Goal: Task Accomplishment & Management: Manage account settings

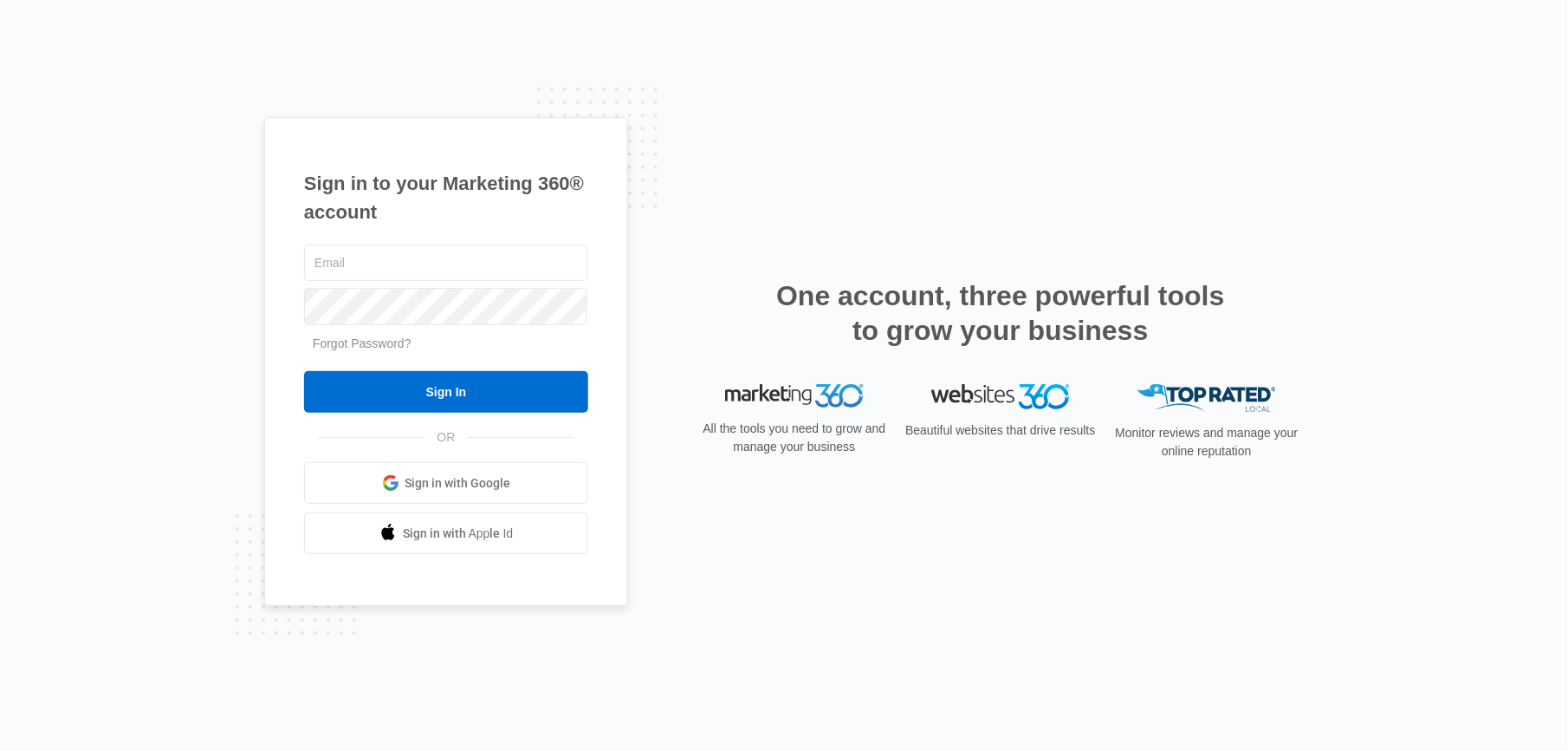
type input "[PERSON_NAME][EMAIL_ADDRESS][DOMAIN_NAME]"
click at [447, 382] on input "Sign In" at bounding box center [446, 391] width 284 height 42
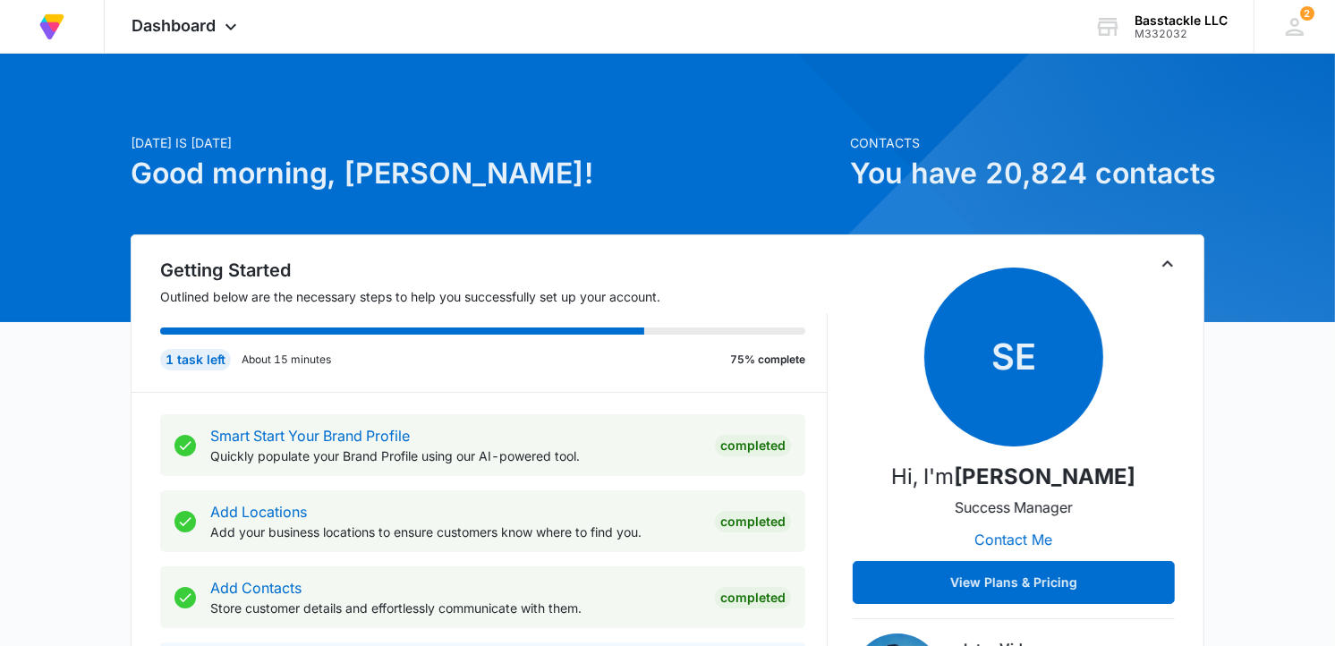
scroll to position [496, 0]
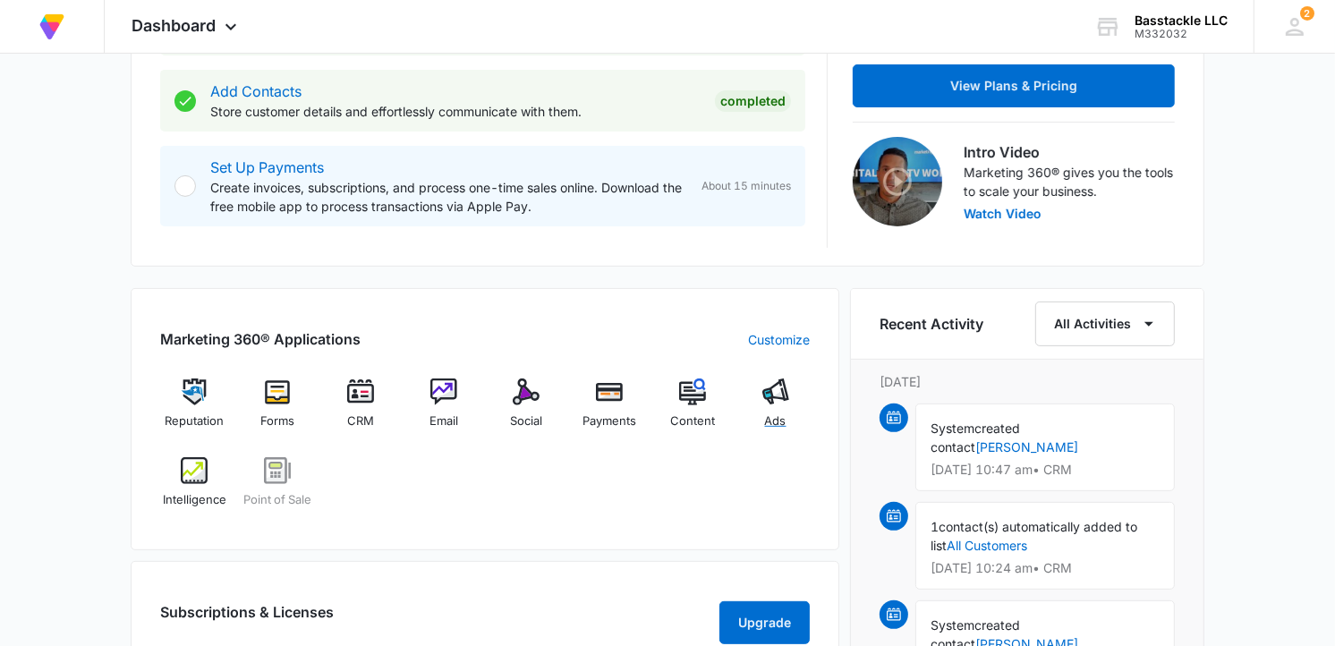
click at [780, 399] on img at bounding box center [775, 391] width 27 height 27
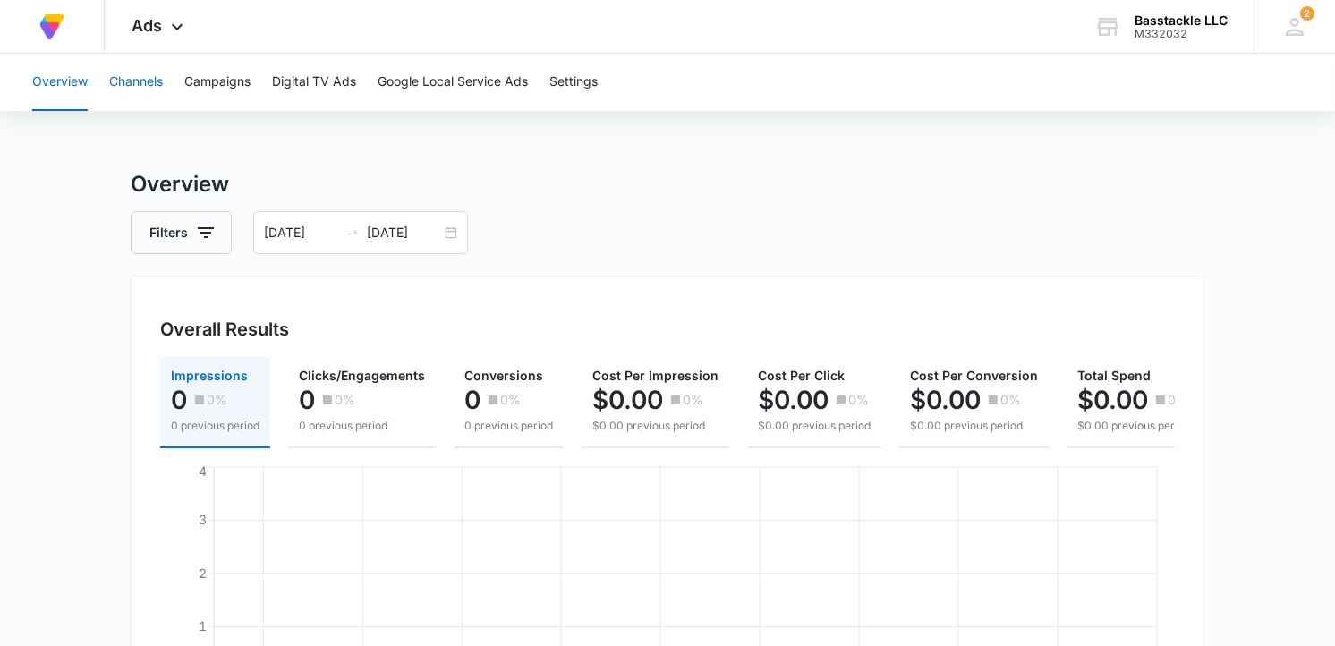
click at [161, 81] on button "Channels" at bounding box center [136, 82] width 54 height 57
click at [225, 82] on button "Campaigns" at bounding box center [217, 82] width 66 height 57
click at [334, 76] on button "Digital TV Ads" at bounding box center [314, 82] width 84 height 57
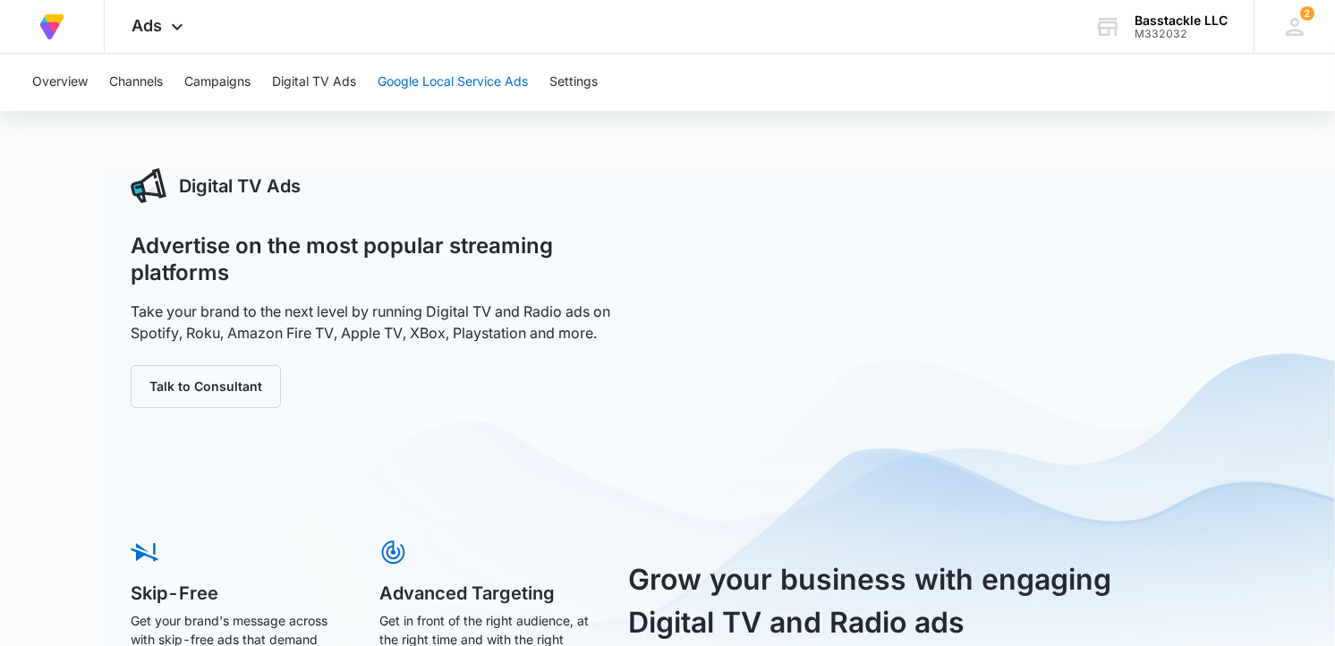
click at [466, 81] on button "Google Local Service Ads" at bounding box center [452, 82] width 150 height 57
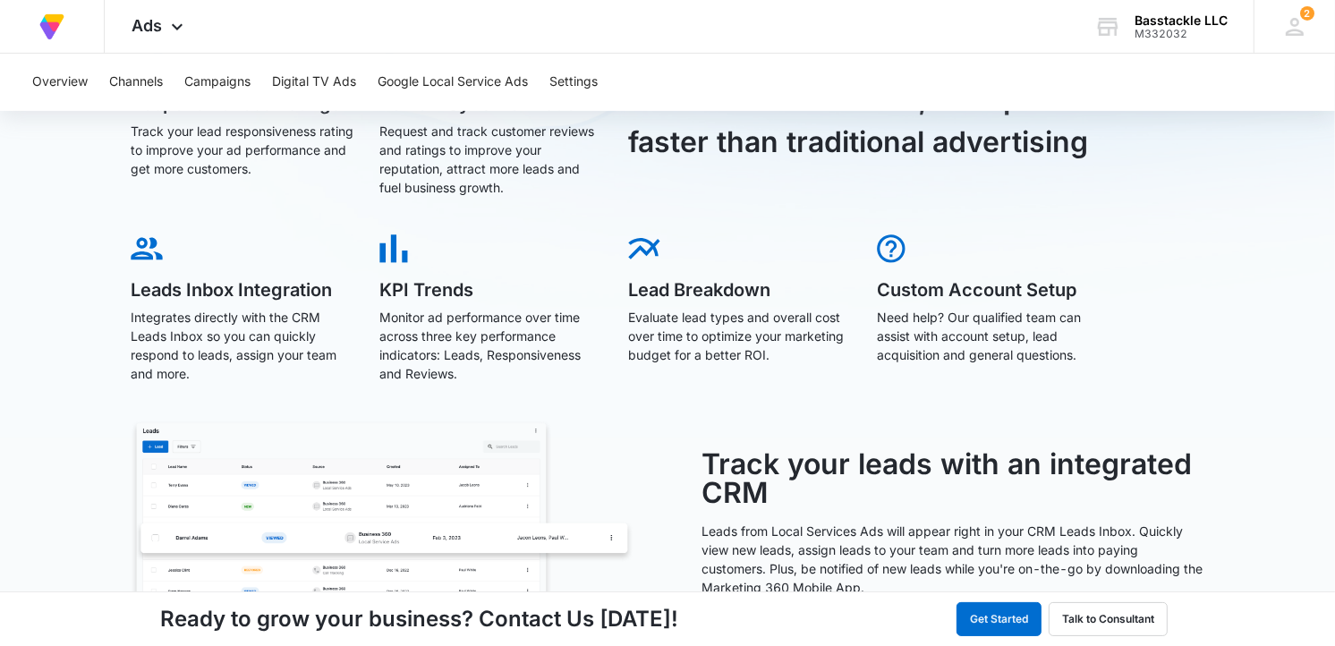
scroll to position [617, 0]
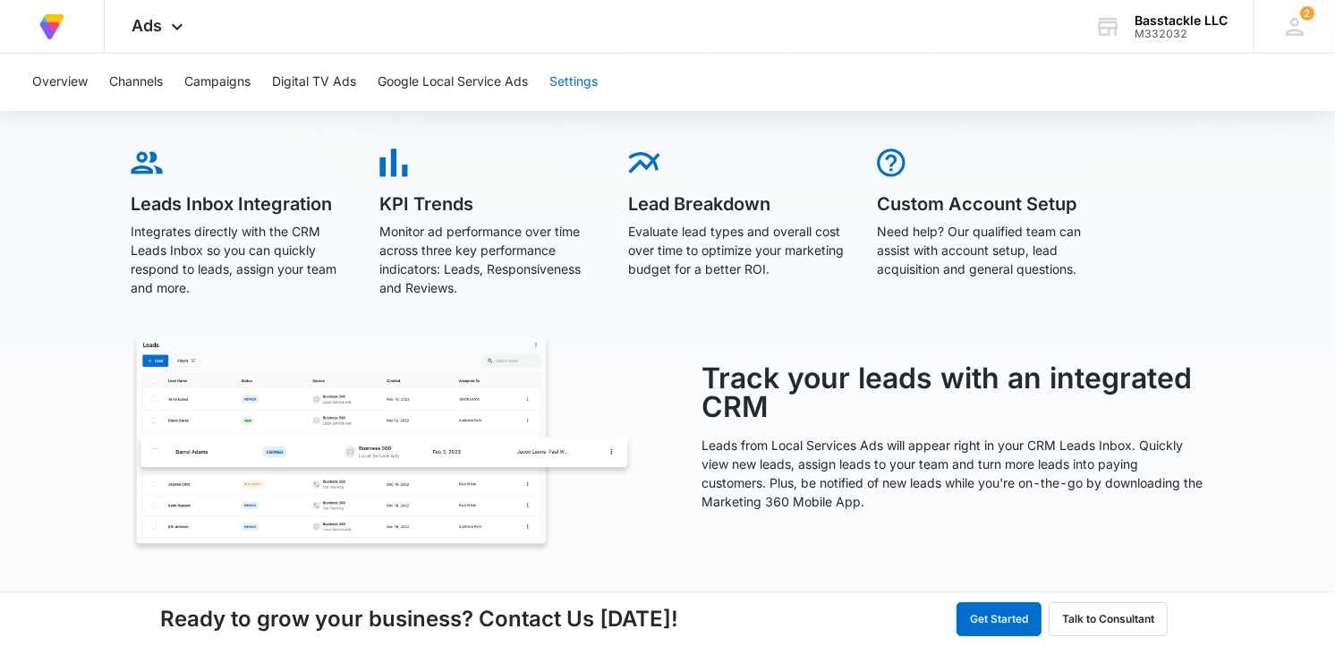
click at [596, 77] on button "Settings" at bounding box center [573, 82] width 48 height 57
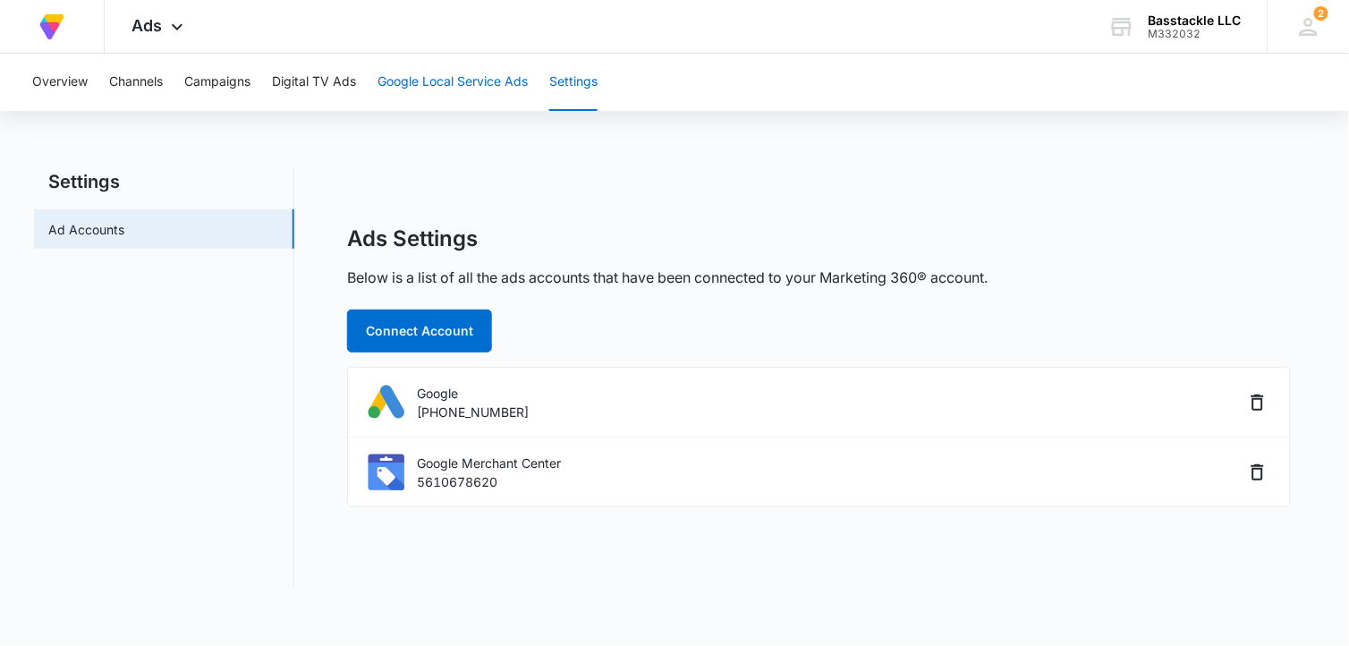
click at [495, 85] on button "Google Local Service Ads" at bounding box center [452, 82] width 150 height 57
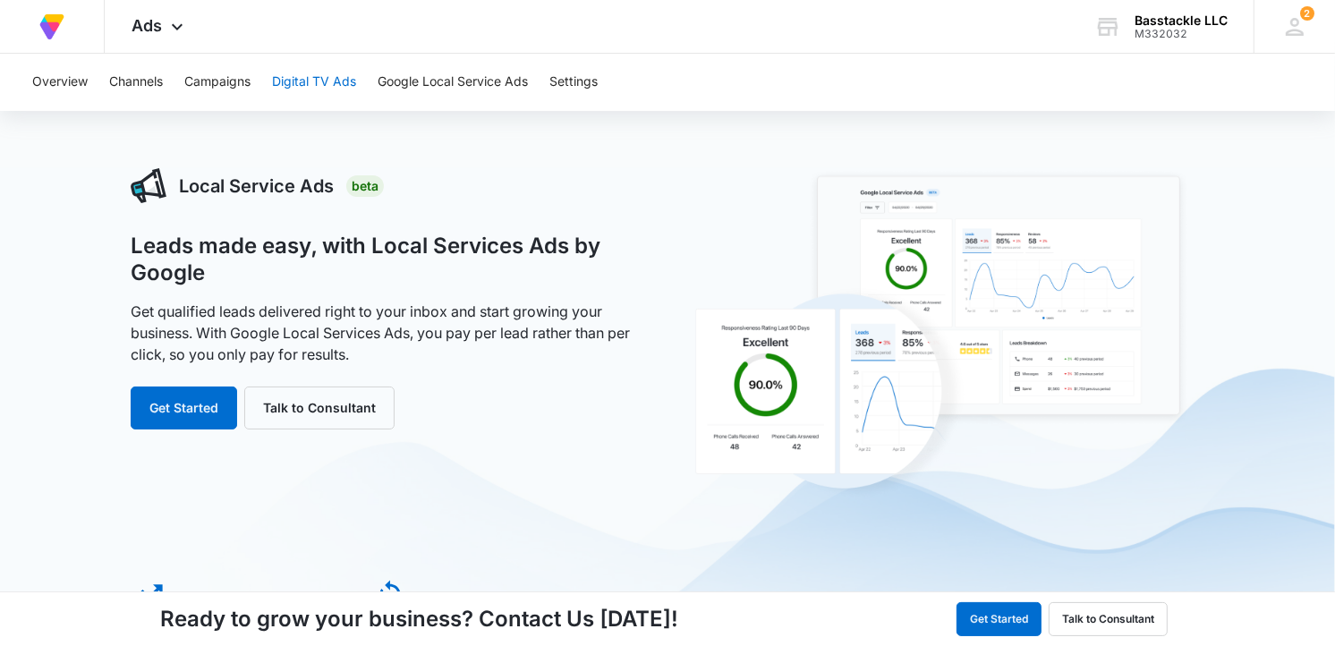
click at [326, 82] on button "Digital TV Ads" at bounding box center [314, 82] width 84 height 57
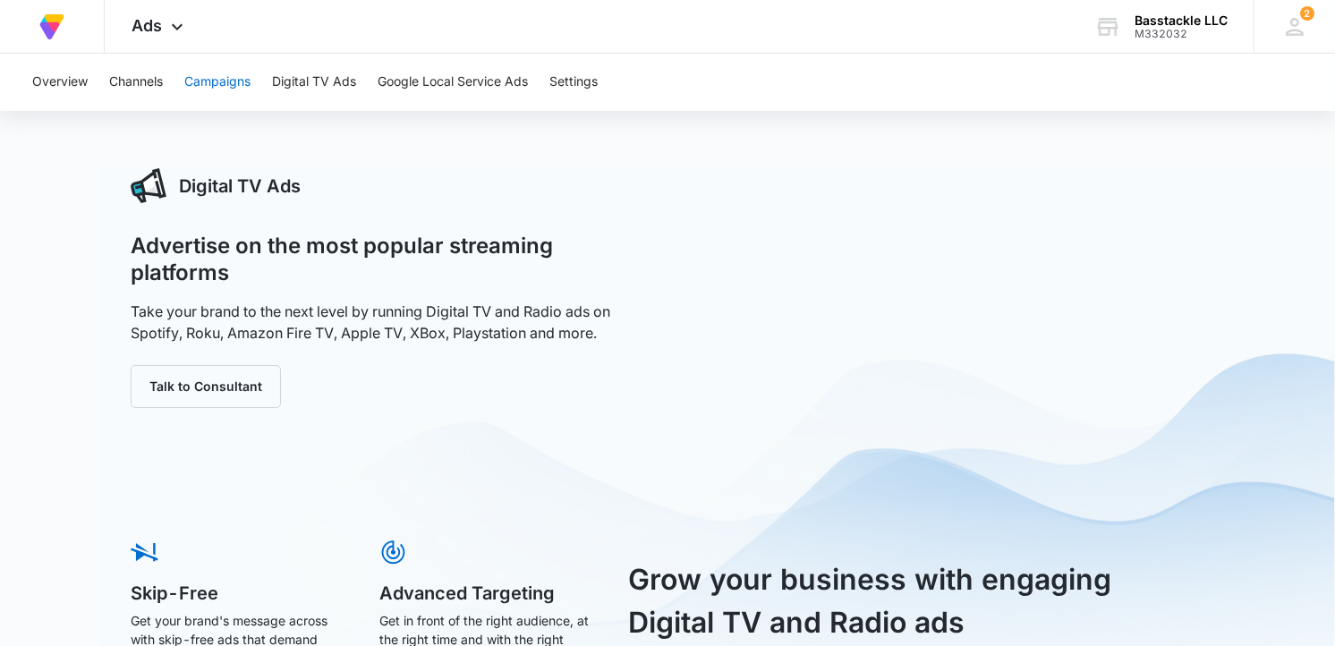
click at [235, 88] on button "Campaigns" at bounding box center [217, 82] width 66 height 57
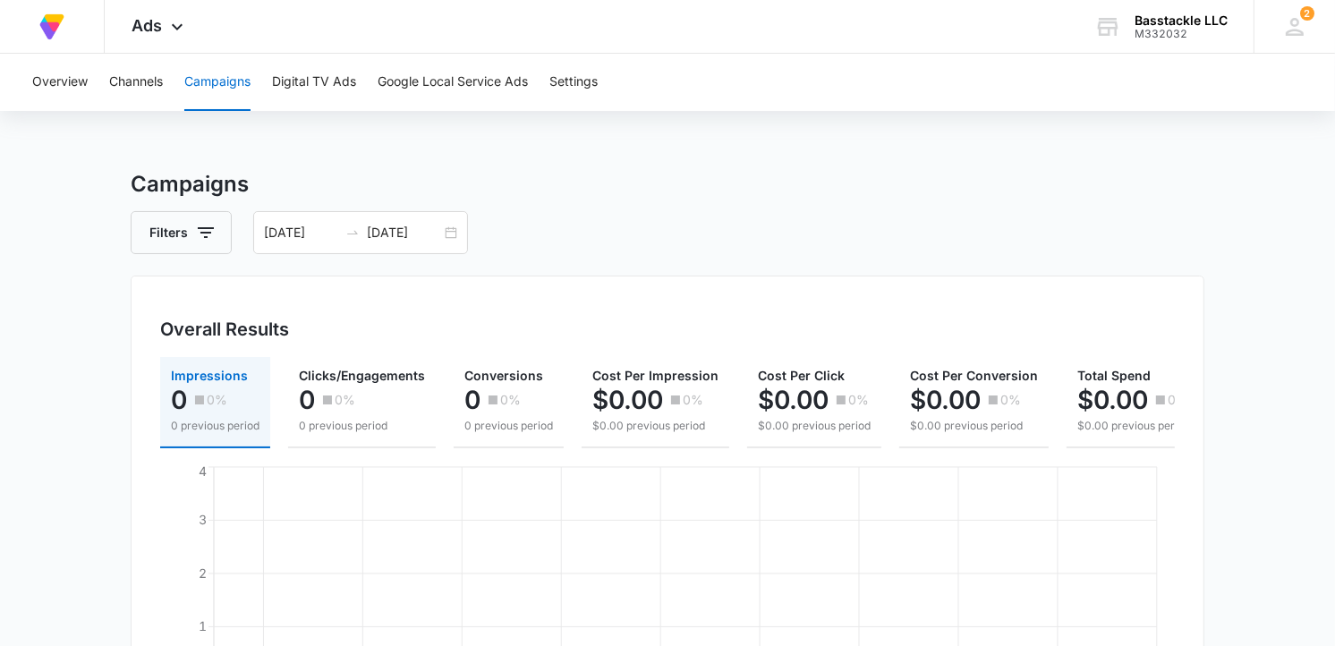
click at [371, 242] on input "08/20/2025" at bounding box center [404, 233] width 74 height 20
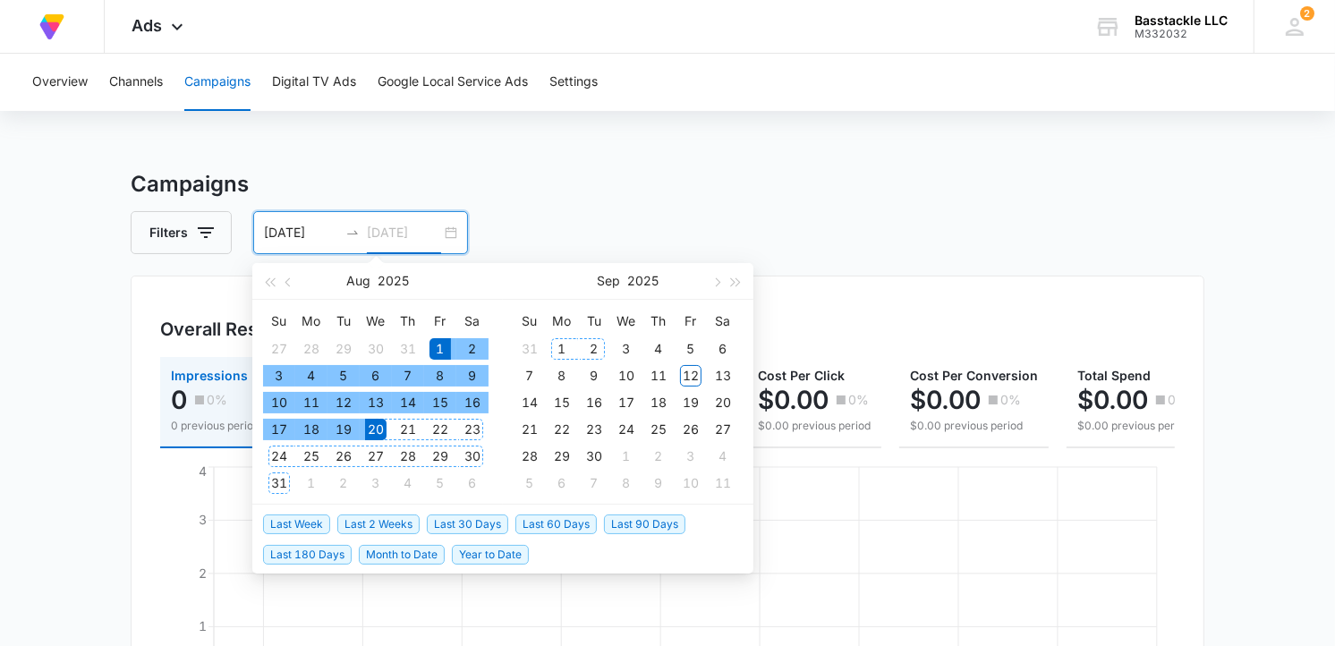
type input "09/01/2025"
click at [558, 343] on div "1" at bounding box center [561, 348] width 21 height 21
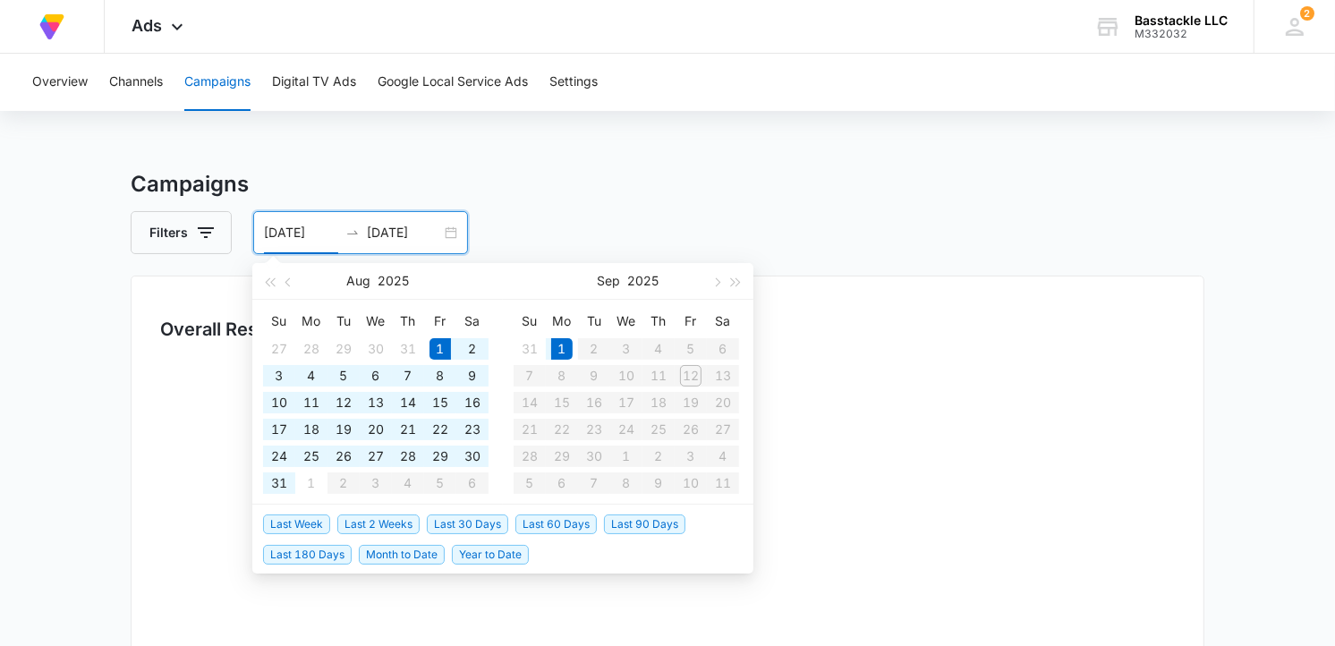
click at [681, 378] on table "Su Mo Tu We Th Fr Sa 31 1 2 3 4 5 6 7 8 9 10 11 12 13 14 15 16 17 18 19 20 21 2…" at bounding box center [625, 402] width 225 height 190
type input "08/25/2025"
click at [309, 453] on div "25" at bounding box center [311, 455] width 21 height 21
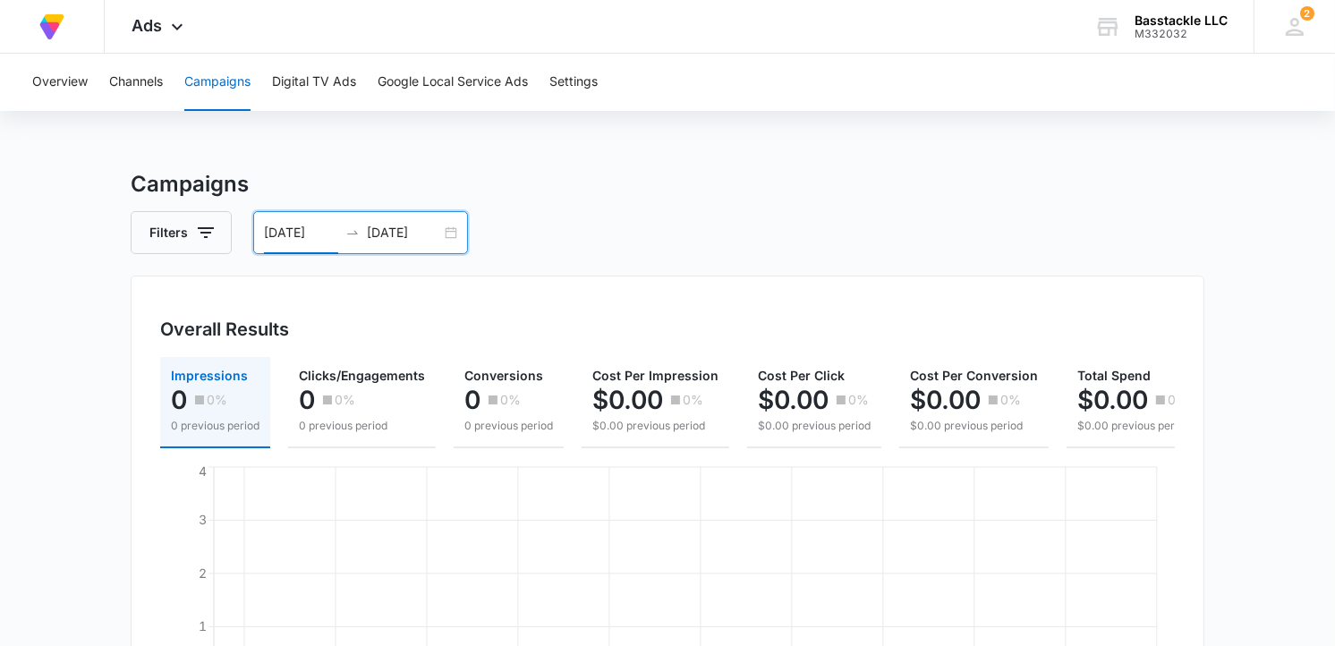
click at [435, 237] on input "09/01/2025" at bounding box center [404, 233] width 74 height 20
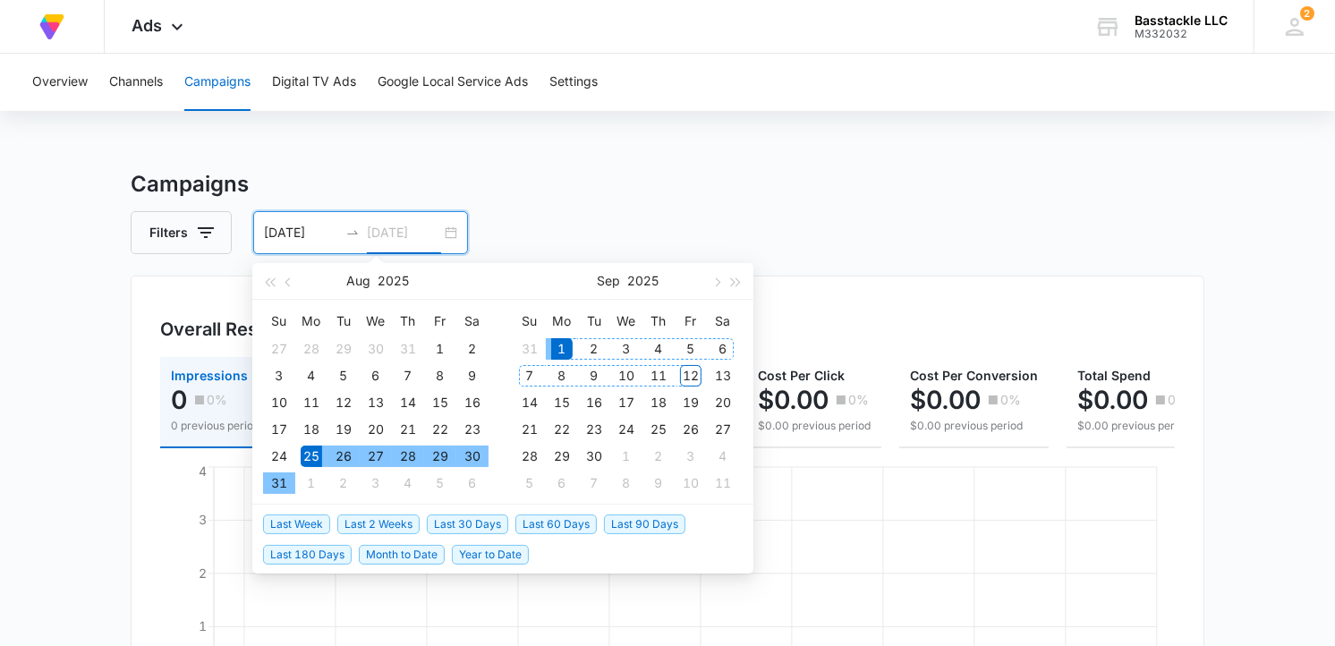
type input "[DATE]"
click at [691, 374] on div "12" at bounding box center [690, 375] width 21 height 21
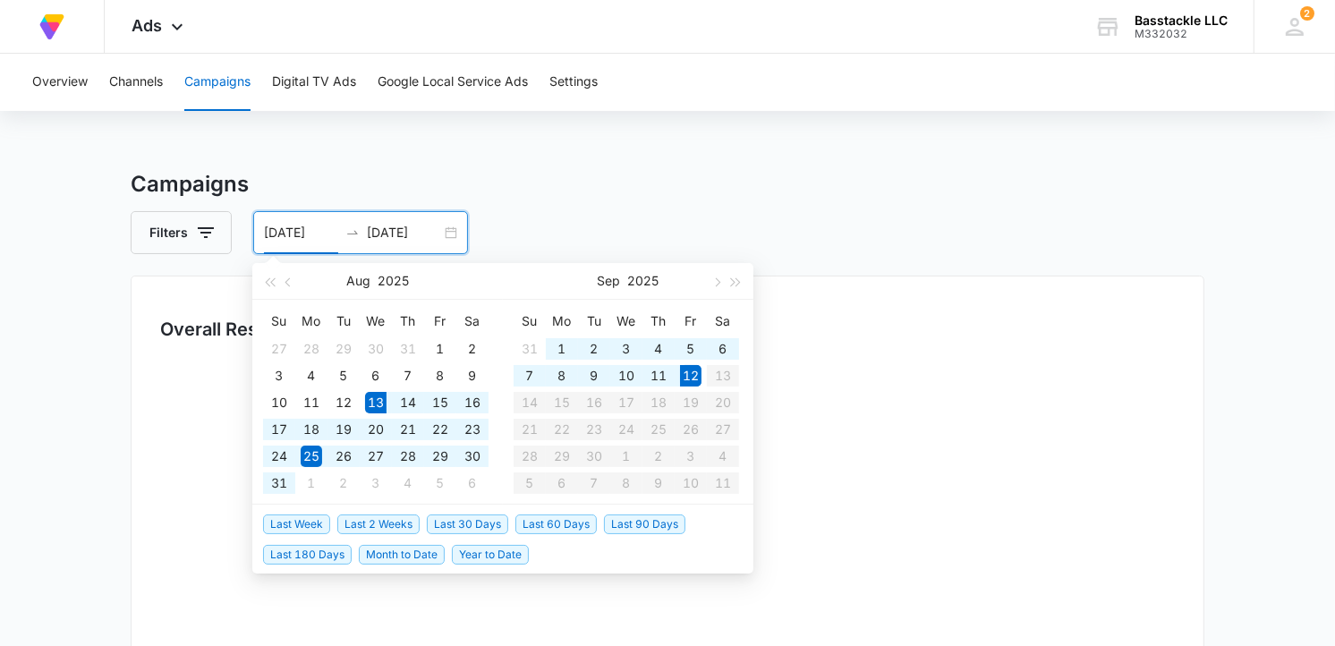
click at [488, 531] on span "Last 30 Days" at bounding box center [467, 524] width 81 height 20
type input "[DATE]"
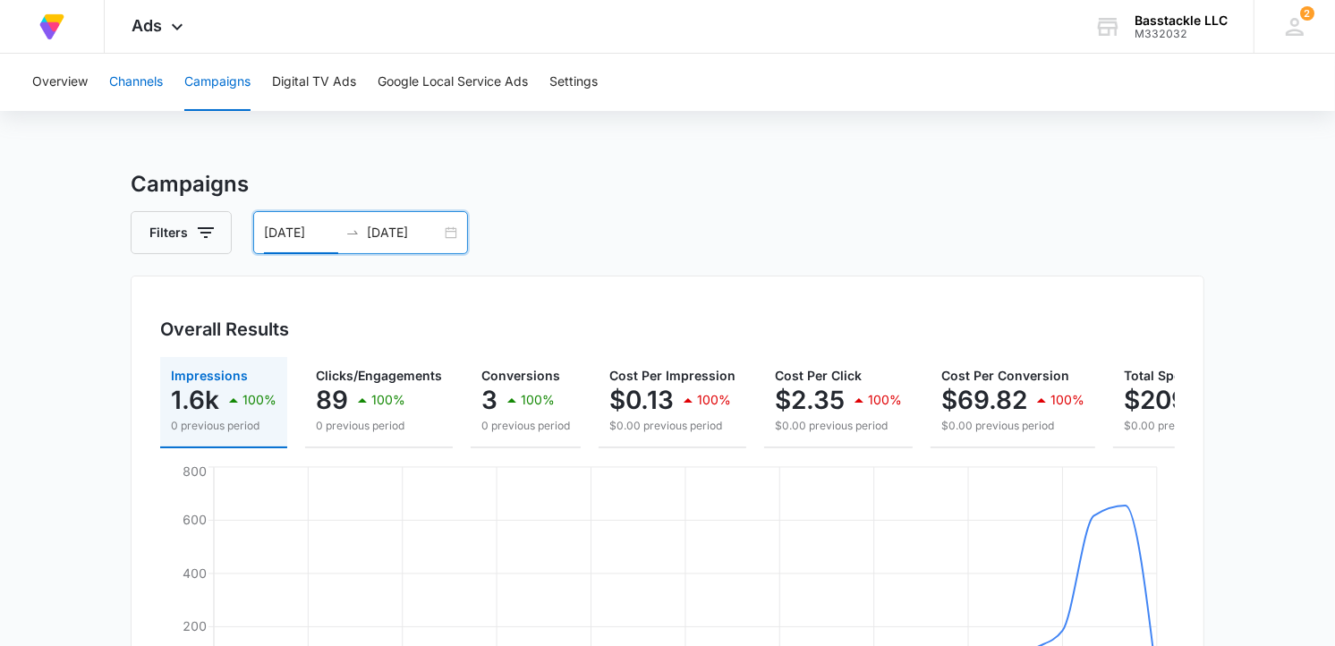
click at [141, 85] on button "Channels" at bounding box center [136, 82] width 54 height 57
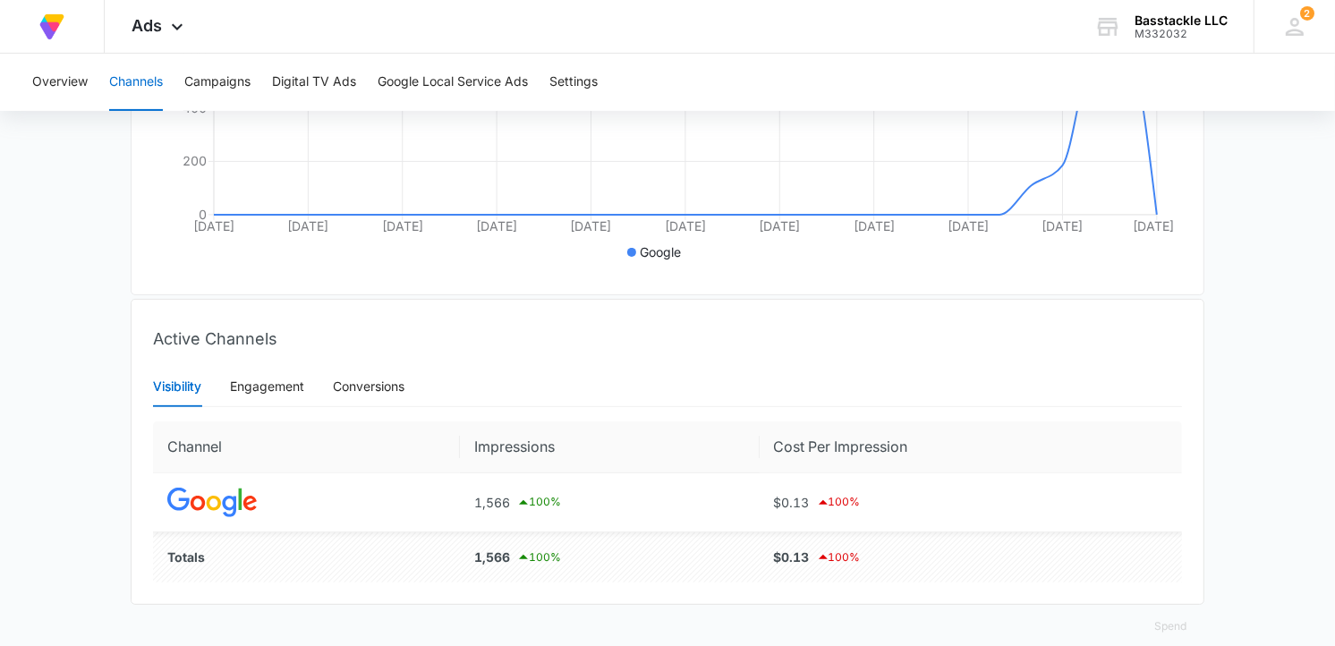
scroll to position [503, 0]
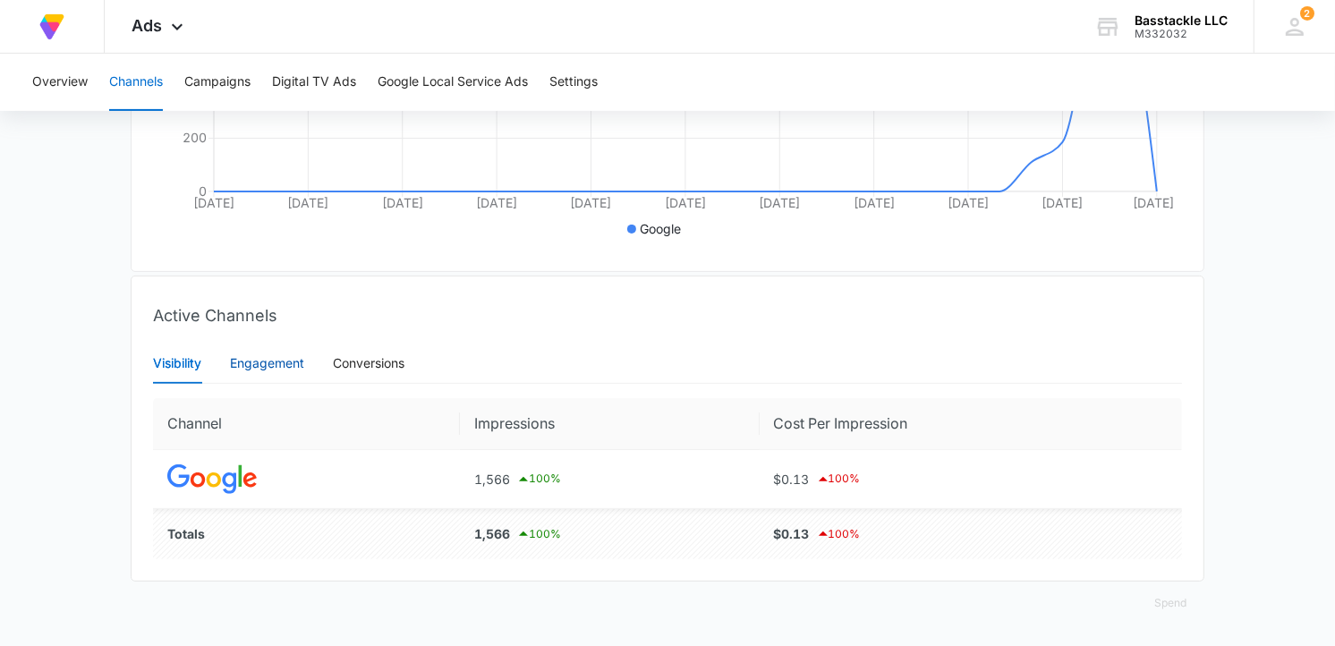
click at [257, 355] on div "Engagement" at bounding box center [267, 363] width 74 height 20
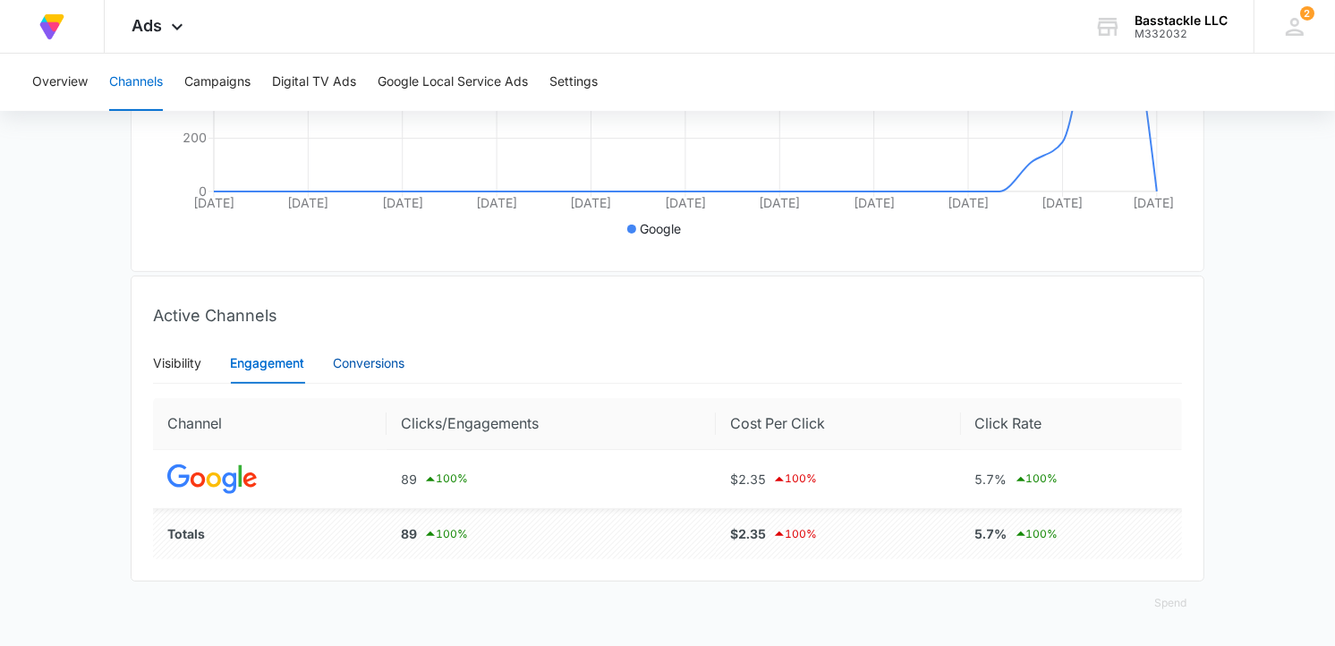
click at [387, 369] on div "Conversions" at bounding box center [369, 363] width 72 height 20
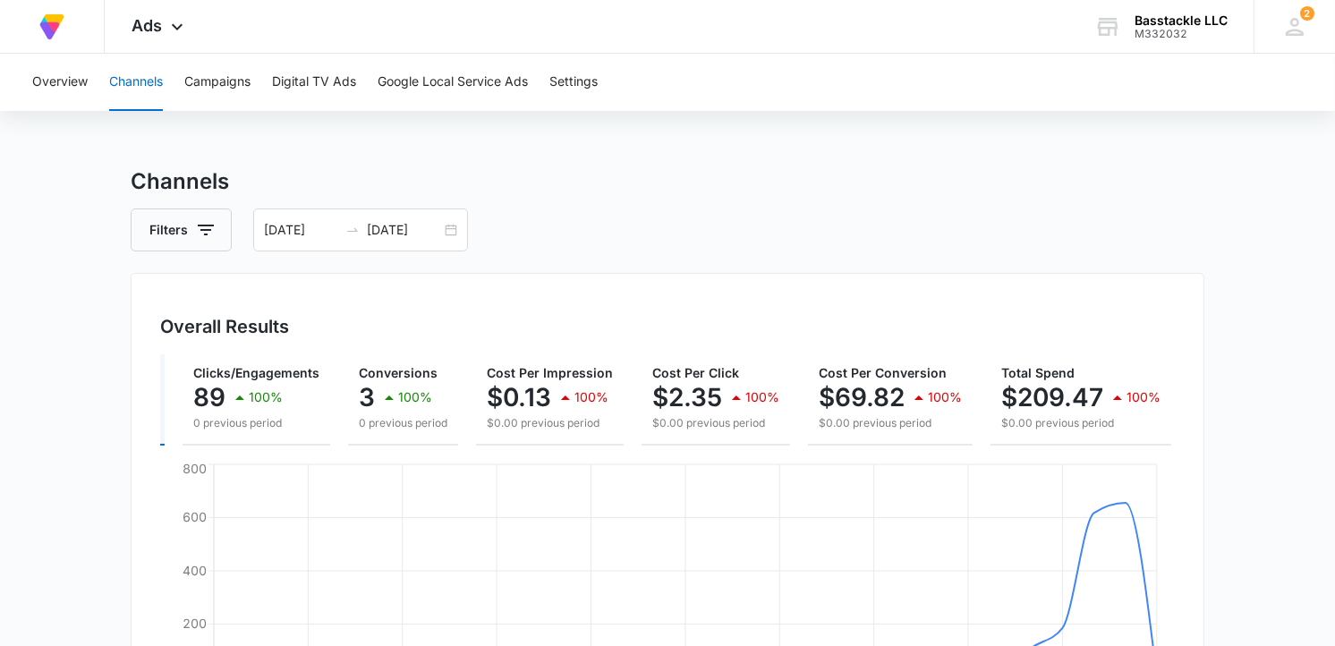
scroll to position [0, 0]
click at [216, 76] on button "Campaigns" at bounding box center [217, 82] width 66 height 57
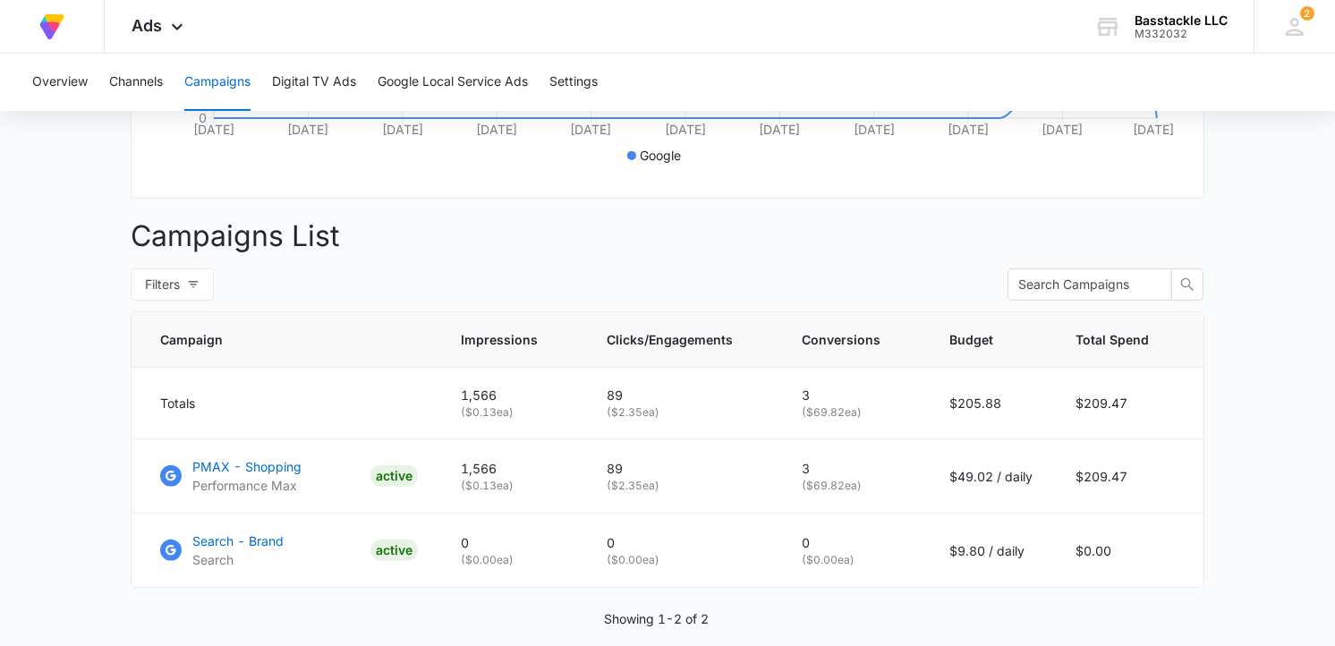
scroll to position [596, 0]
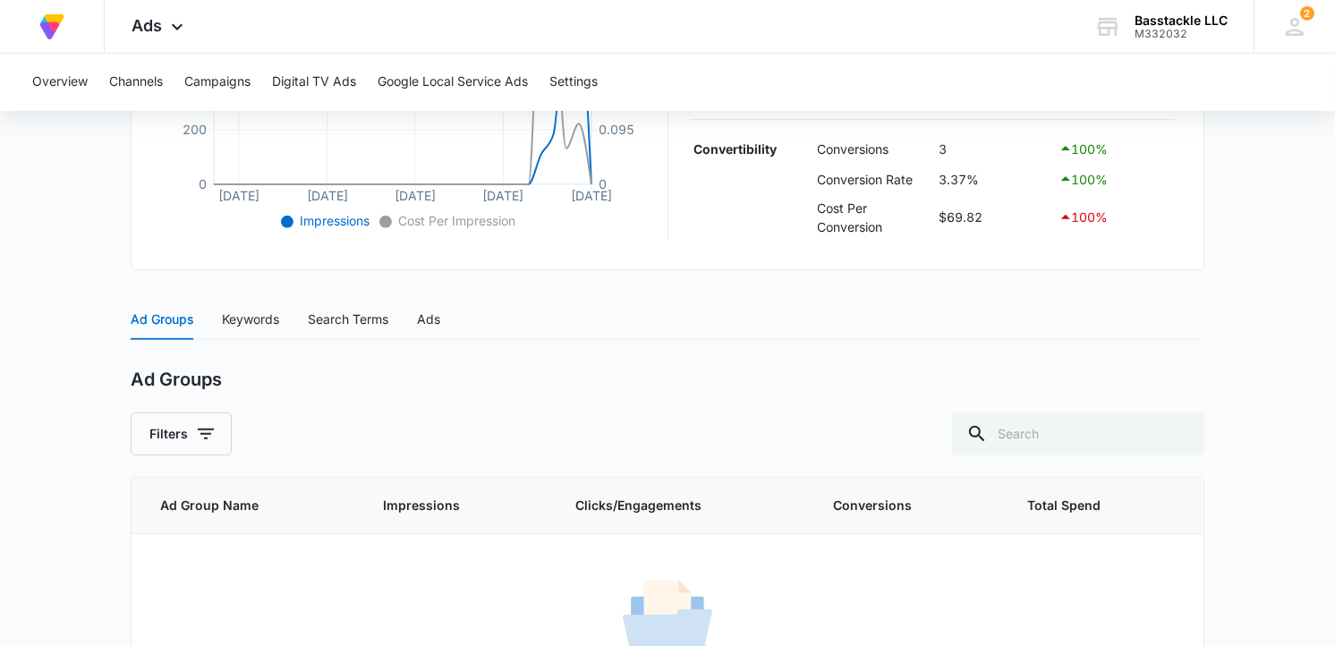
scroll to position [557, 0]
click at [235, 311] on div "Keywords" at bounding box center [250, 319] width 57 height 20
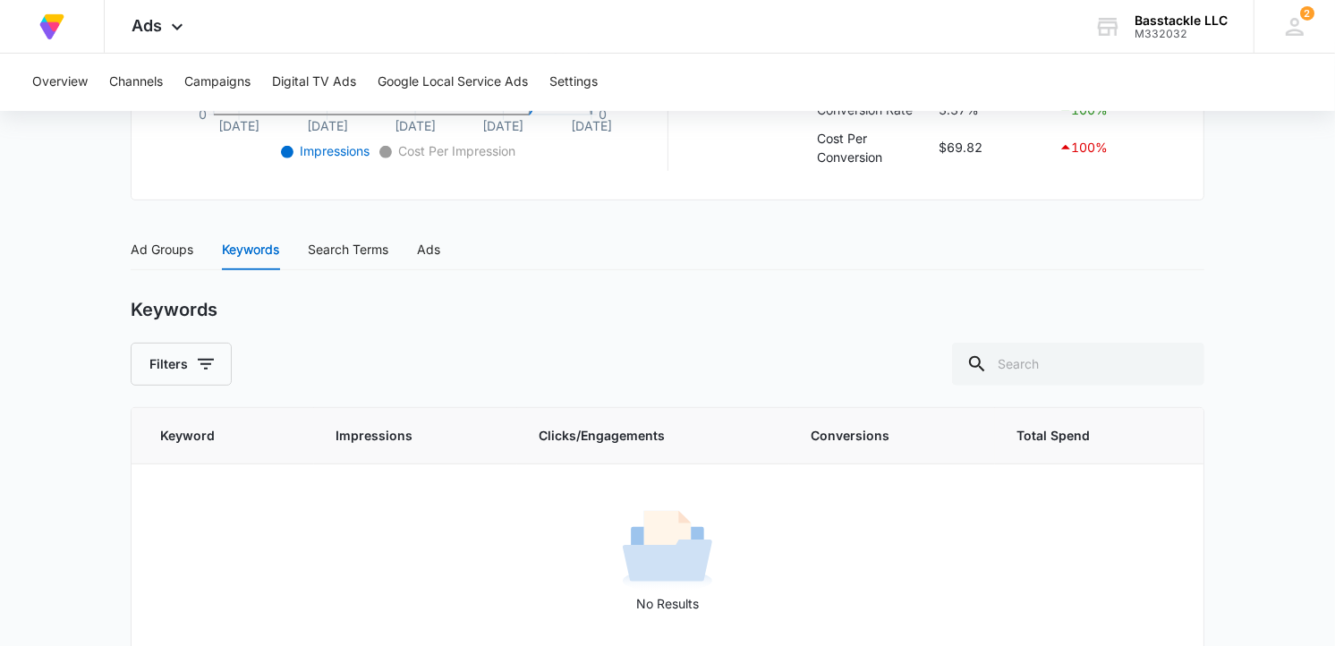
scroll to position [657, 0]
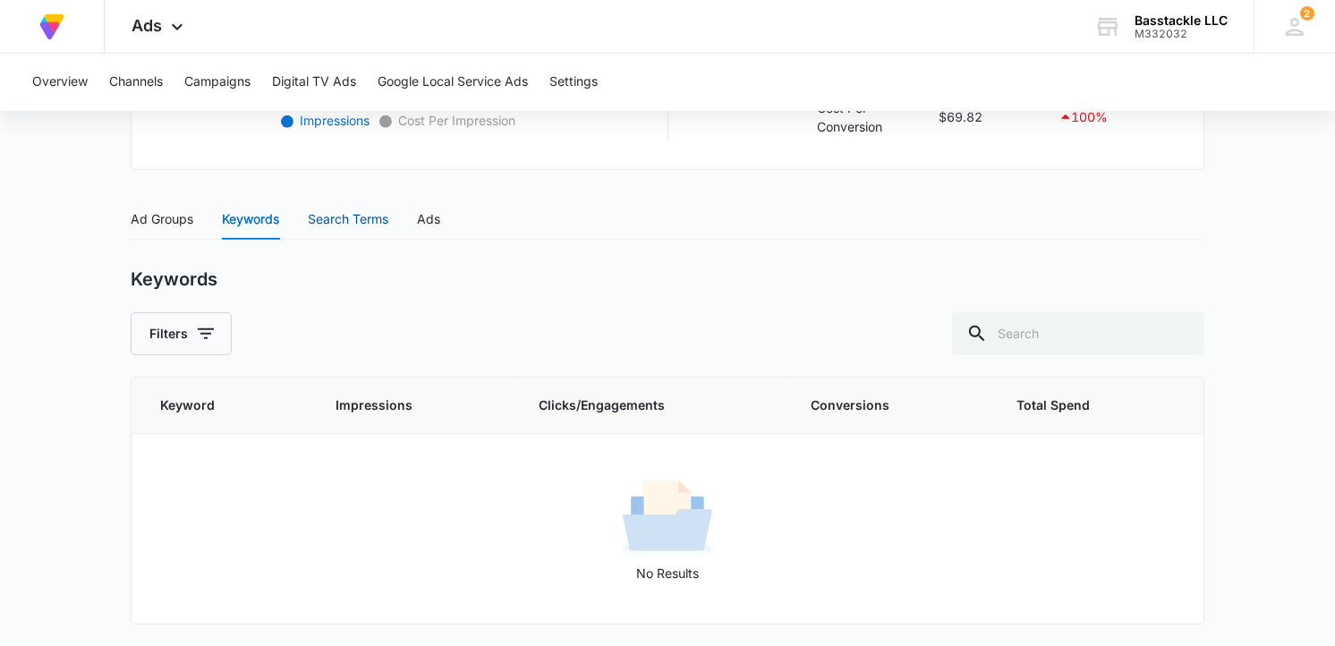
click at [324, 222] on div "Search Terms" at bounding box center [348, 219] width 81 height 20
